Goal: Information Seeking & Learning: Learn about a topic

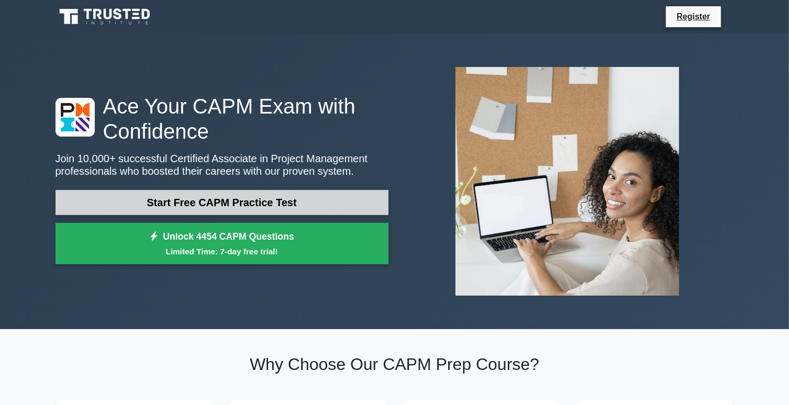
click at [228, 204] on link "Start Free CAPM Practice Test" at bounding box center [221, 202] width 333 height 25
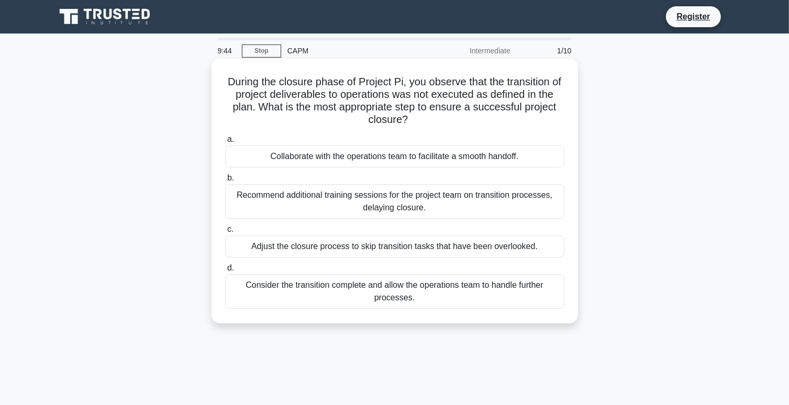
click at [242, 251] on div "Adjust the closure process to skip transition tasks that have been overlooked." at bounding box center [394, 247] width 339 height 22
click at [225, 233] on input "c. Adjust the closure process to skip transition tasks that have been overlooke…" at bounding box center [225, 229] width 0 height 7
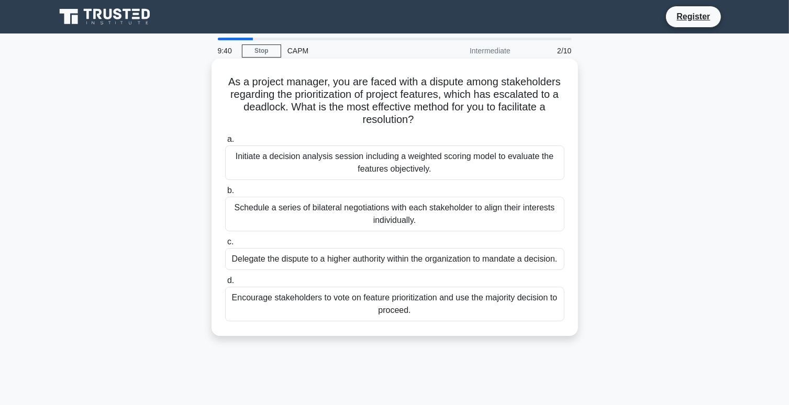
click at [253, 228] on div "Schedule a series of bilateral negotiations with each stakeholder to align thei…" at bounding box center [394, 214] width 339 height 35
click at [225, 194] on input "b. Schedule a series of bilateral negotiations with each stakeholder to align t…" at bounding box center [225, 190] width 0 height 7
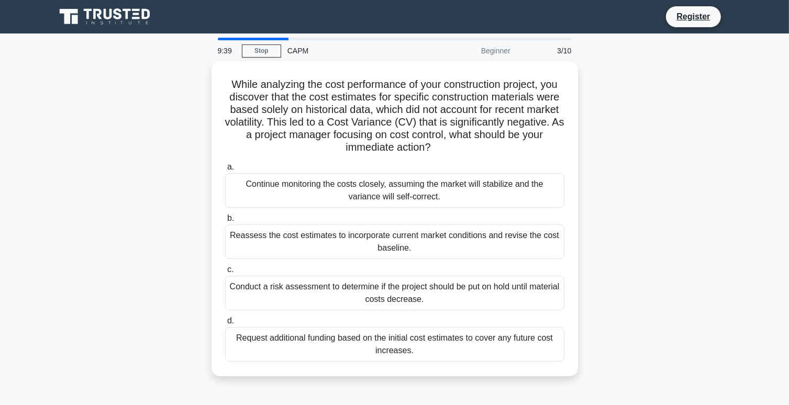
click at [253, 228] on div "Reassess the cost estimates to incorporate current market conditions and revise…" at bounding box center [394, 242] width 339 height 35
click at [225, 222] on input "b. Reassess the cost estimates to incorporate current market conditions and rev…" at bounding box center [225, 218] width 0 height 7
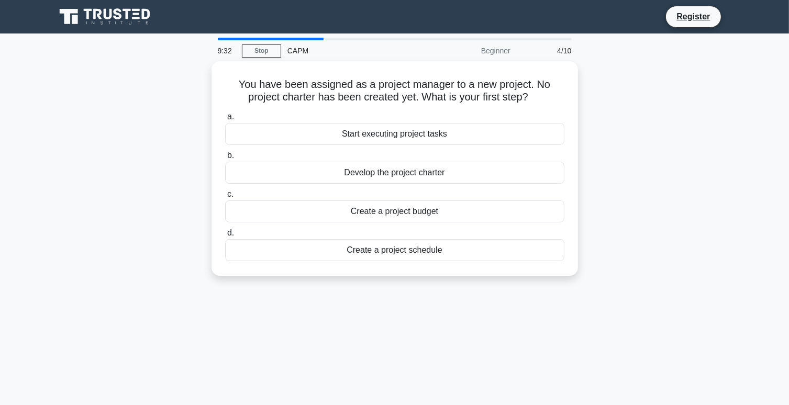
scroll to position [35, 0]
